Goal: Navigation & Orientation: Find specific page/section

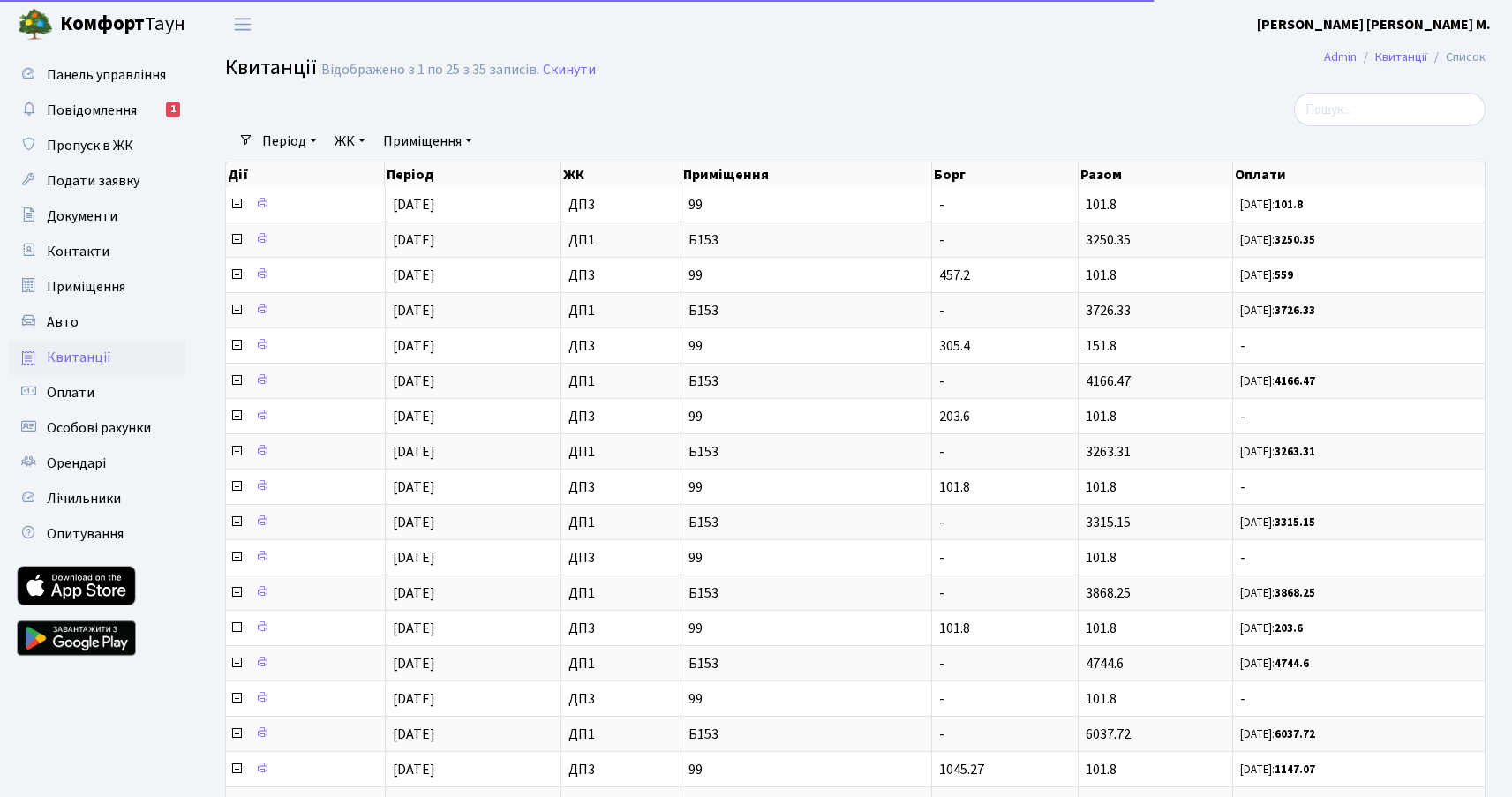
select select "25"
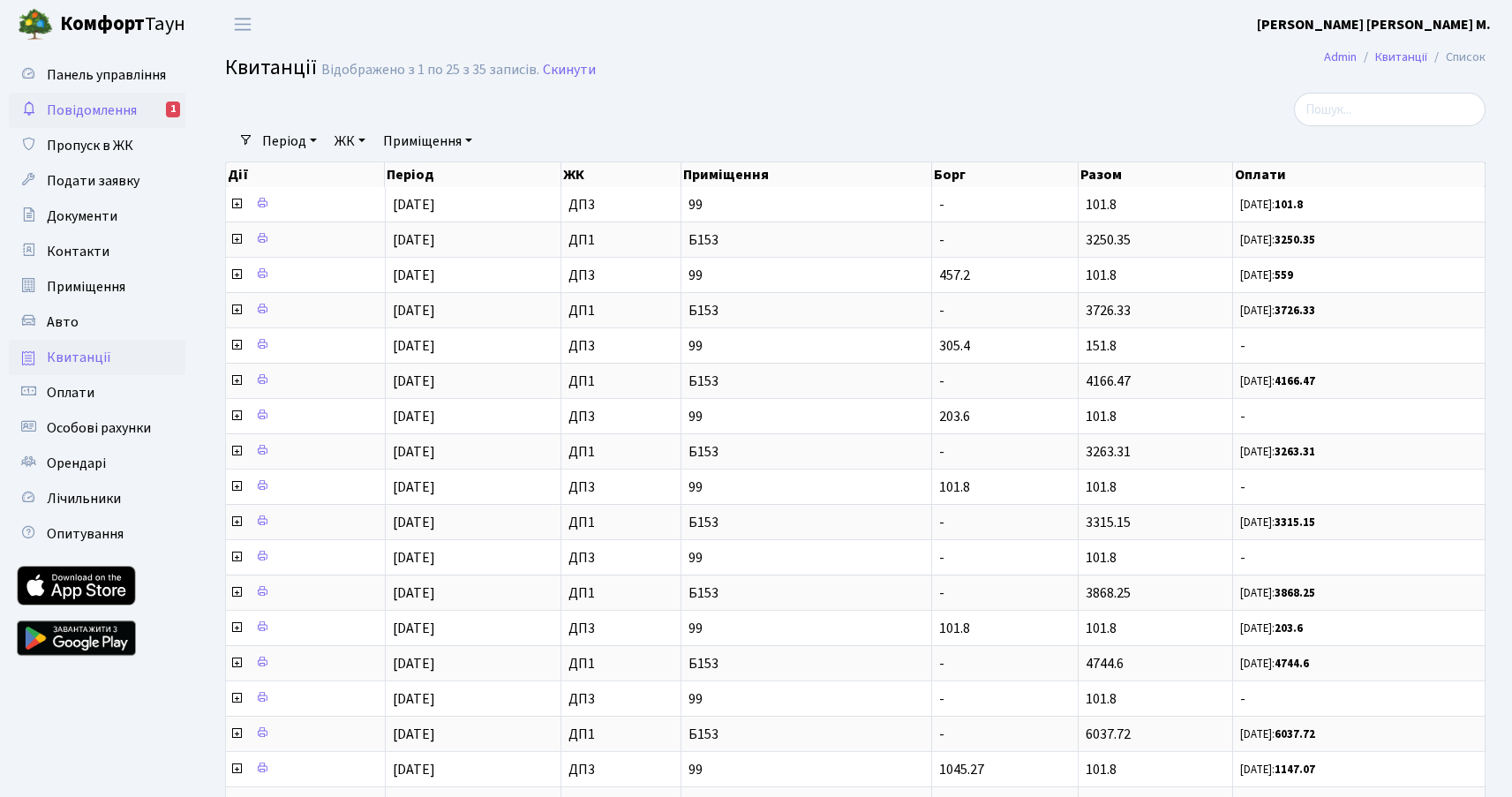
click at [106, 113] on span "Повідомлення" at bounding box center [92, 109] width 90 height 19
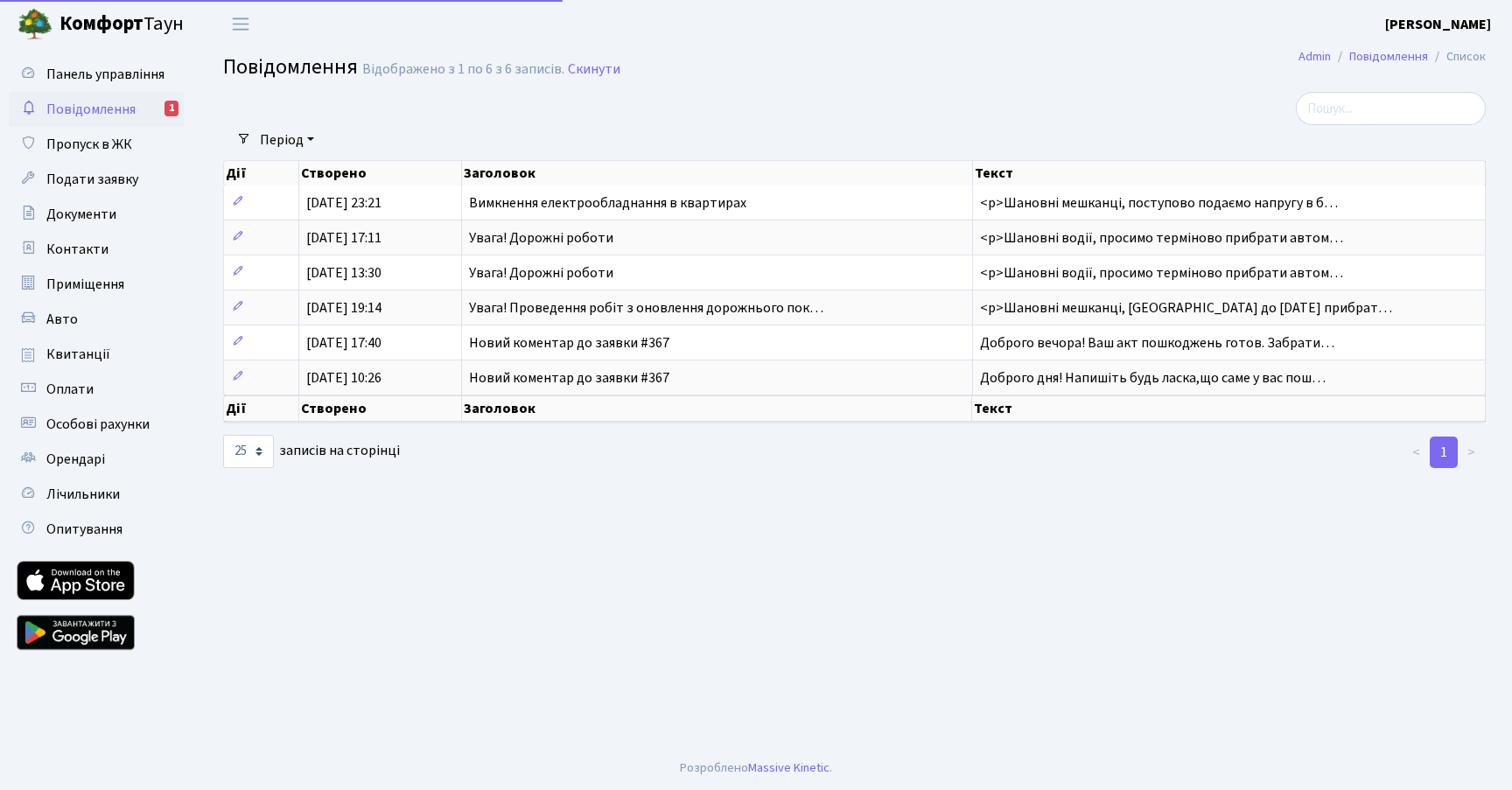
select select "25"
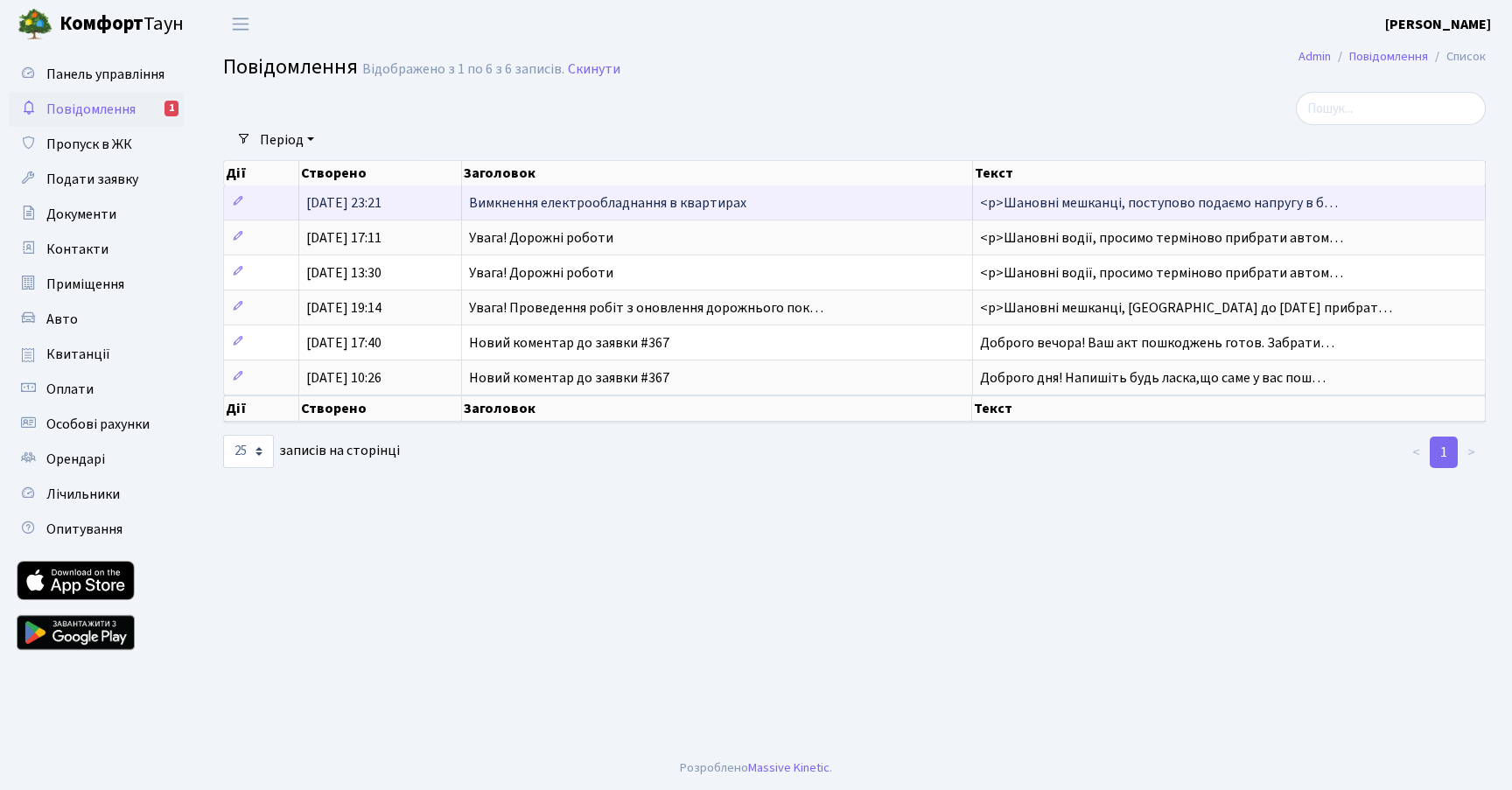
click at [506, 205] on span "Вимкнення електрообладнання в квартирах" at bounding box center [608, 202] width 278 height 19
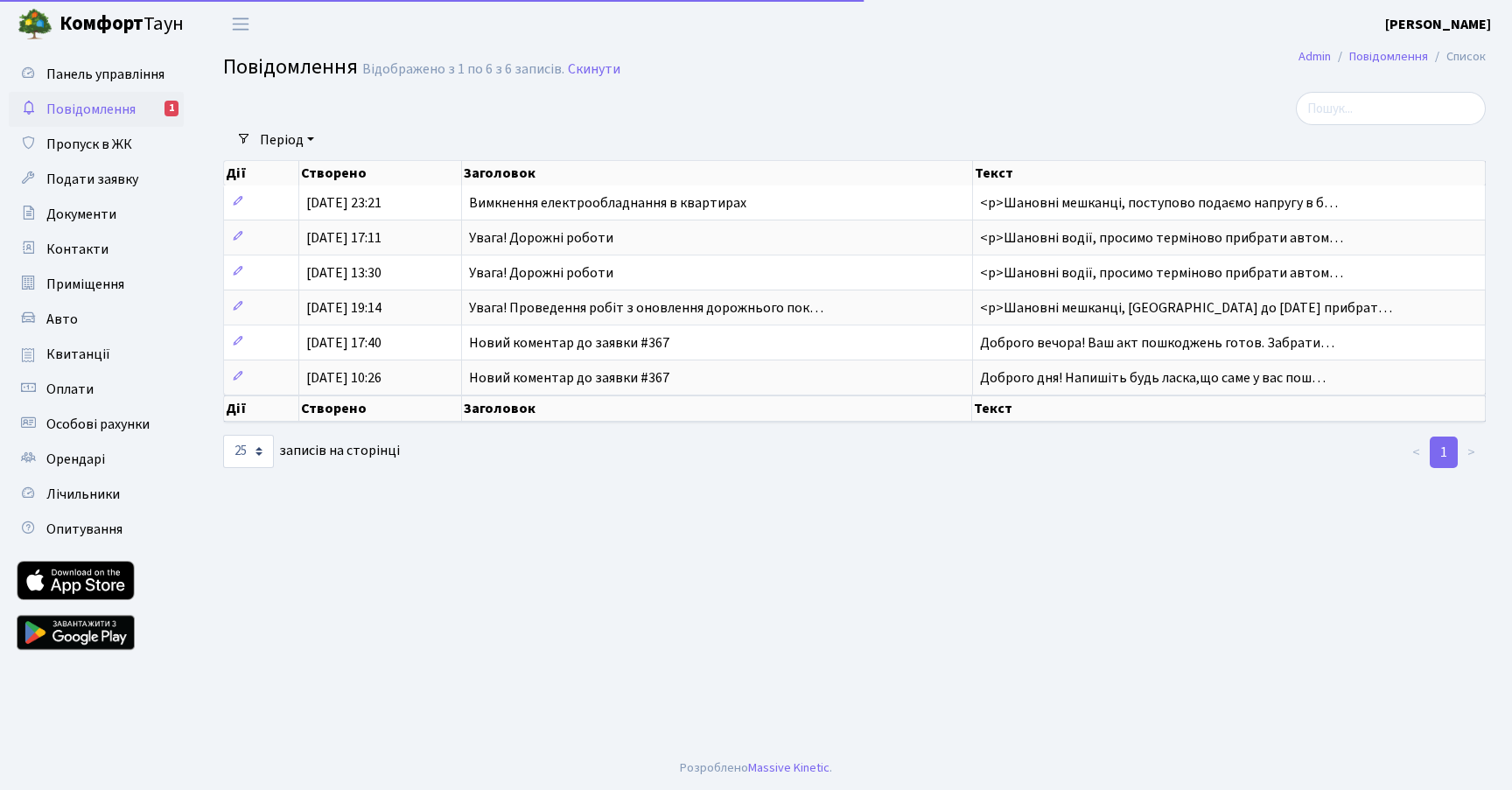
select select "25"
click at [98, 179] on span "Подати заявку" at bounding box center [92, 179] width 92 height 19
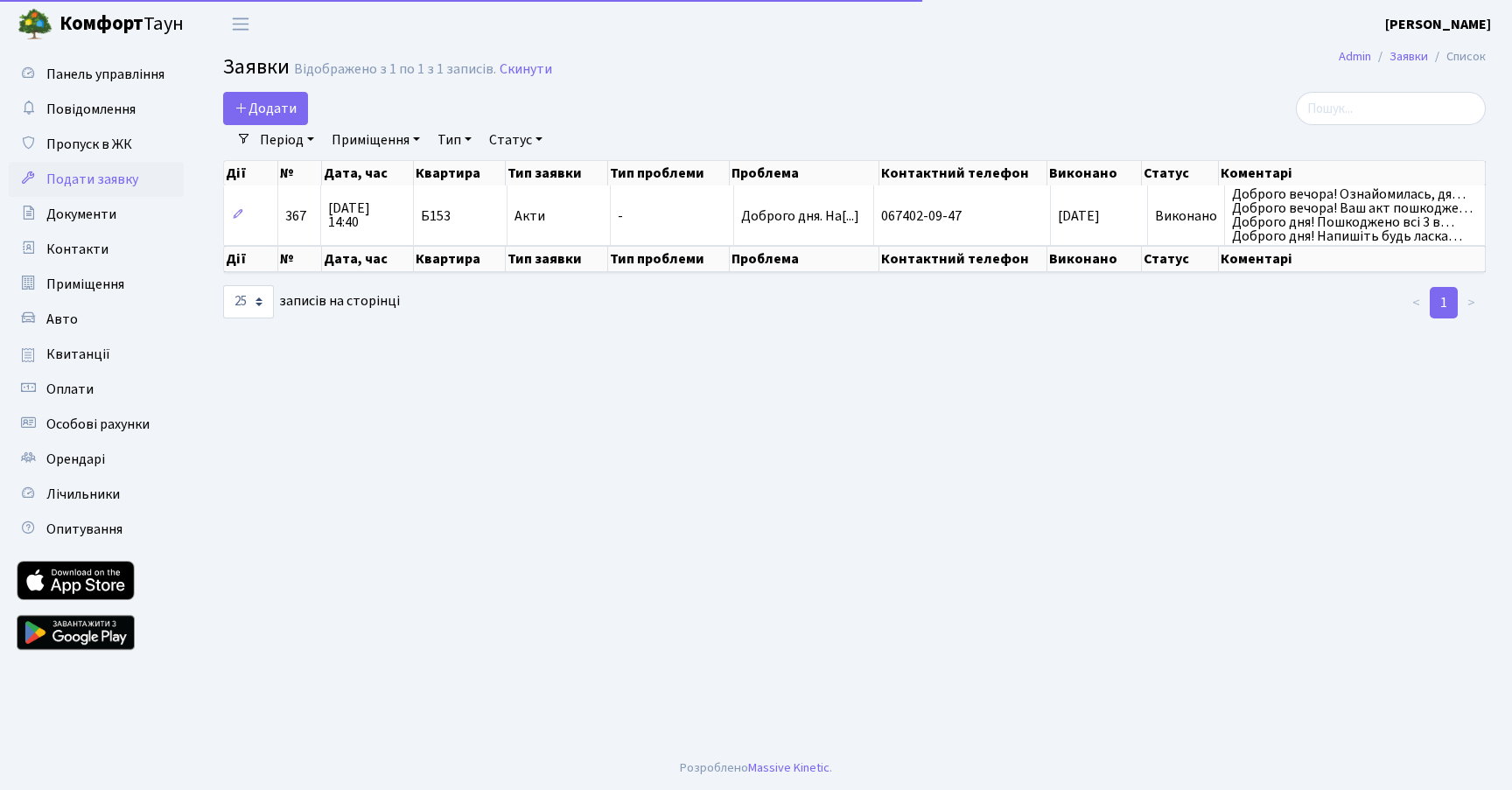
select select "25"
click at [100, 280] on span "Приміщення" at bounding box center [85, 284] width 78 height 19
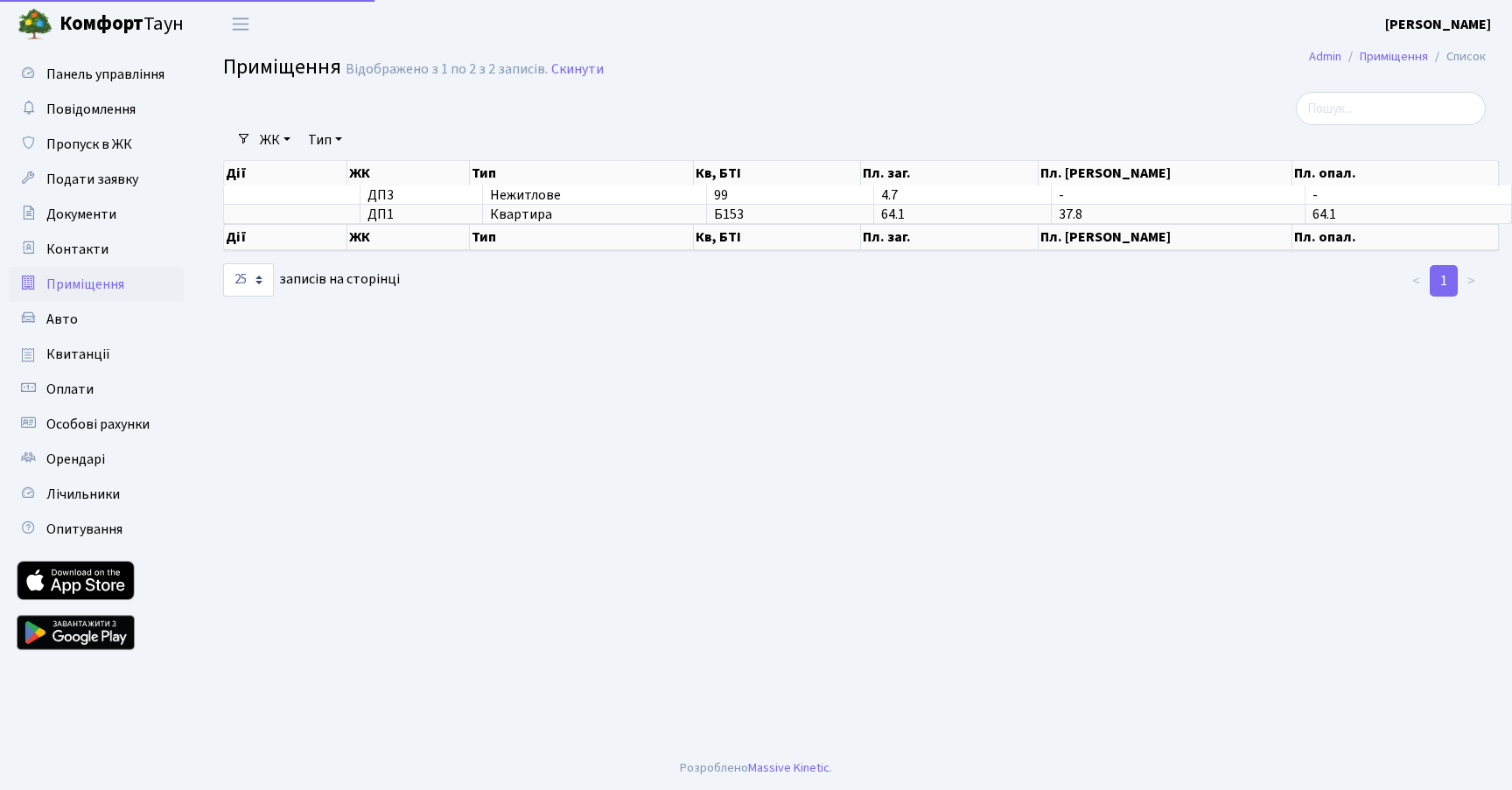
select select "25"
